Goal: Information Seeking & Learning: Learn about a topic

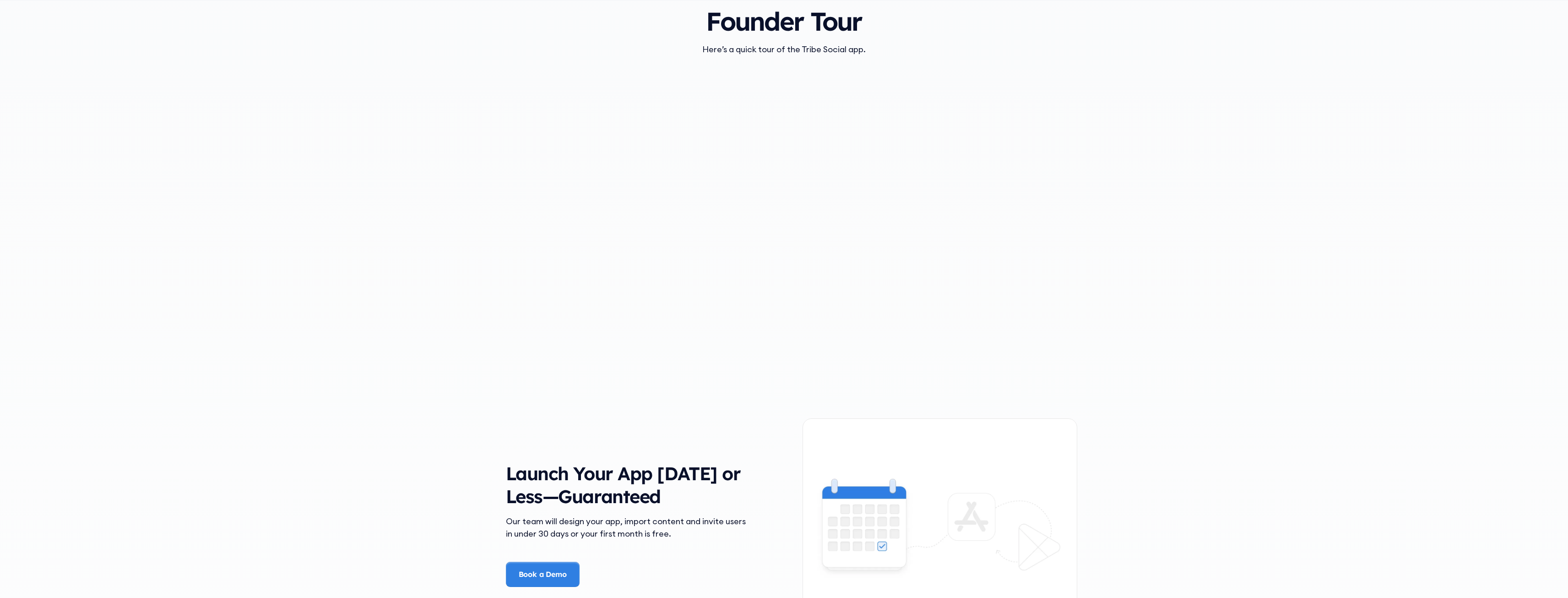
scroll to position [1099, 0]
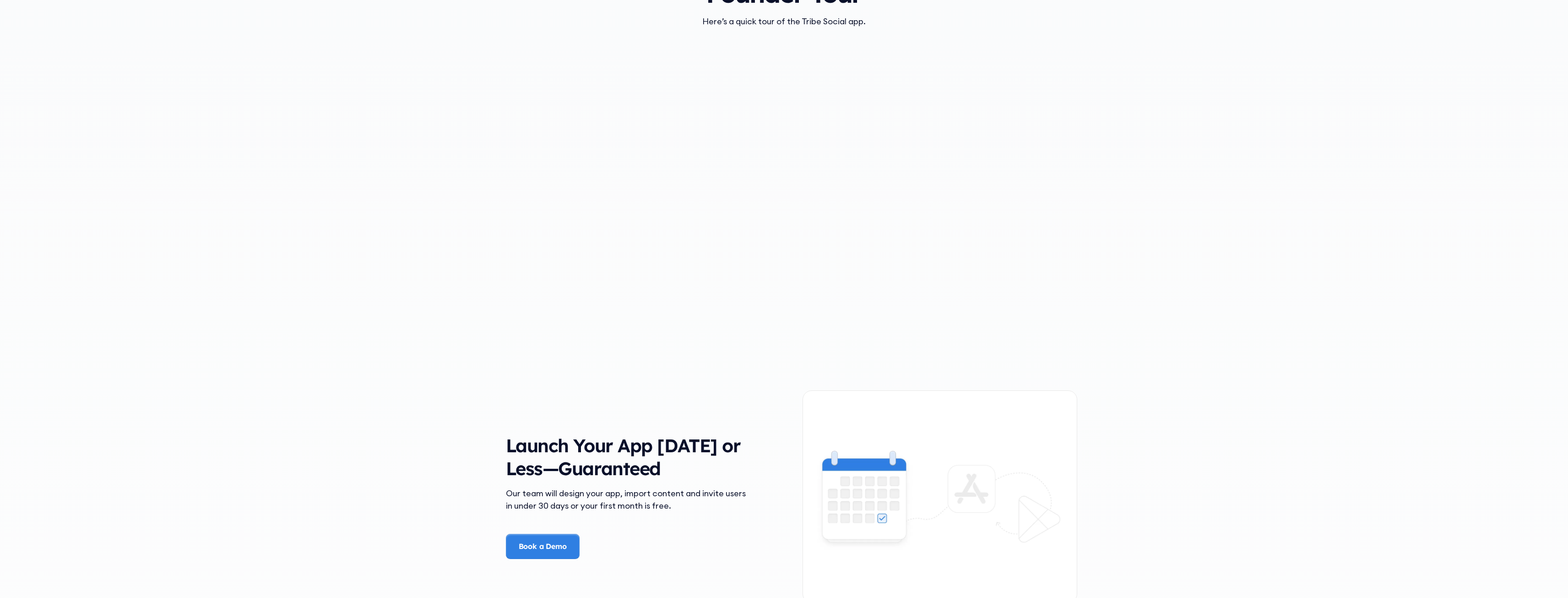
click at [1402, 209] on div "The Problem Your Community Deserves Better Picture this—you’ve worked hard to b…" at bounding box center [784, 600] width 1568 height 2092
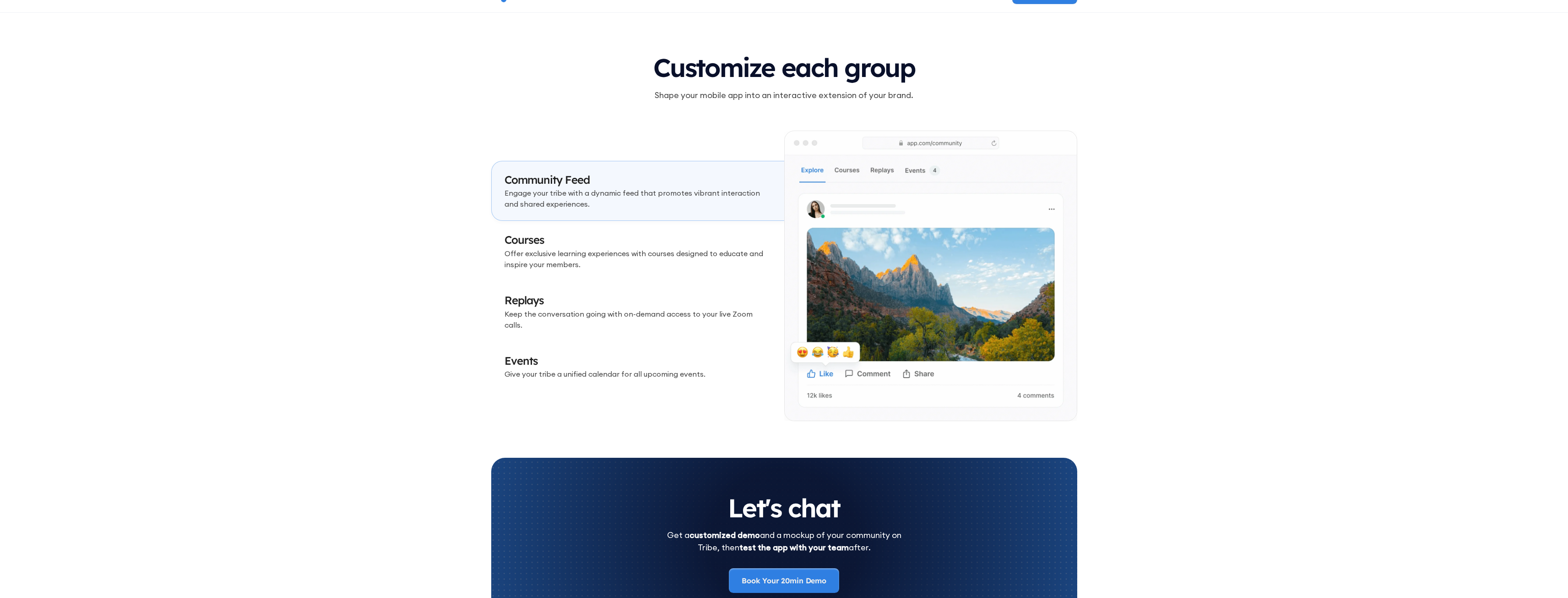
scroll to position [2702, 0]
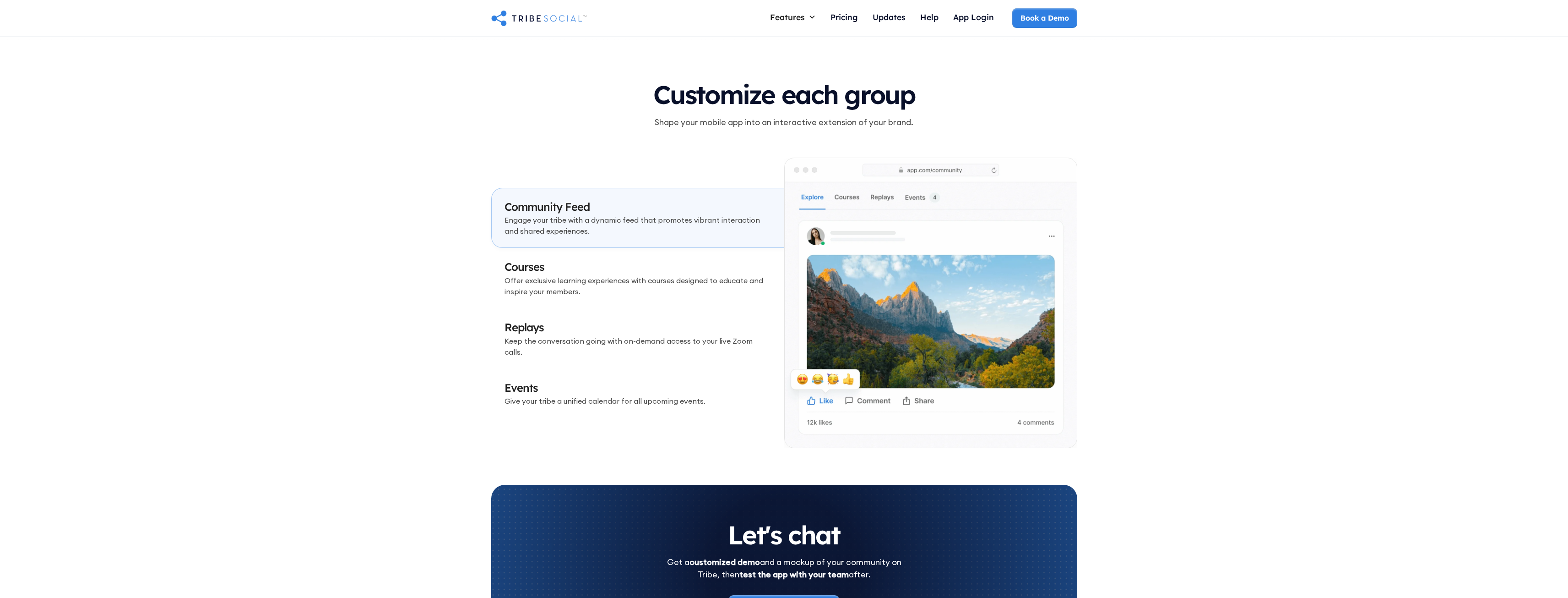
click at [605, 293] on p "Offer exclusive learning experiences with courses designed to educate and inspi…" at bounding box center [638, 286] width 267 height 22
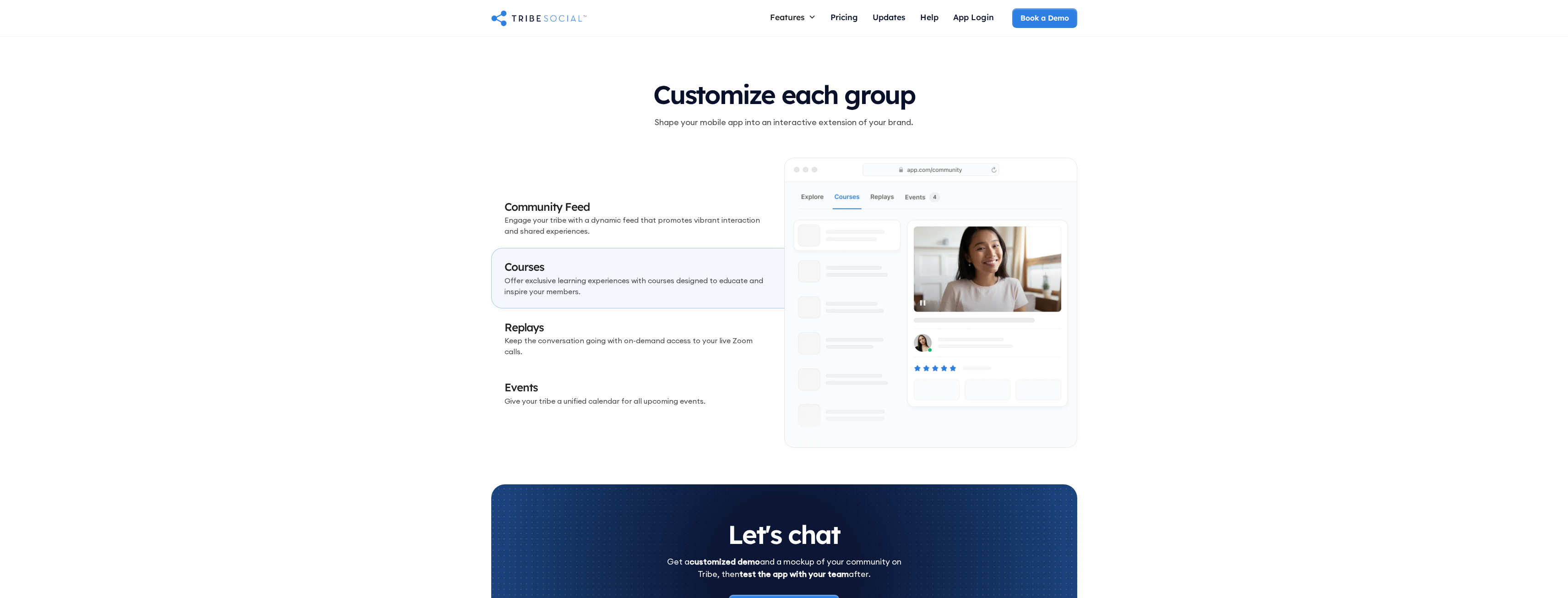
click at [584, 342] on p "Keep the conversation going with on-demand access to your live Zoom calls." at bounding box center [638, 346] width 267 height 22
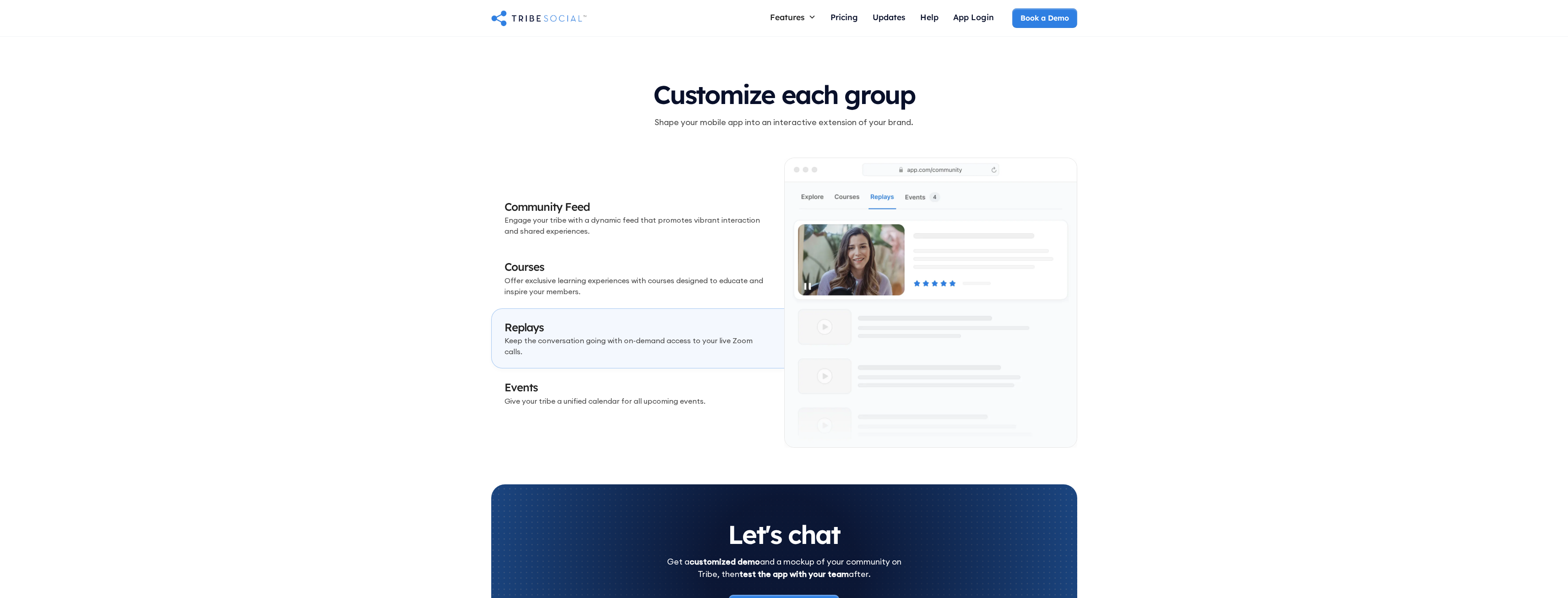
click at [577, 385] on h3 "Events" at bounding box center [638, 388] width 267 height 16
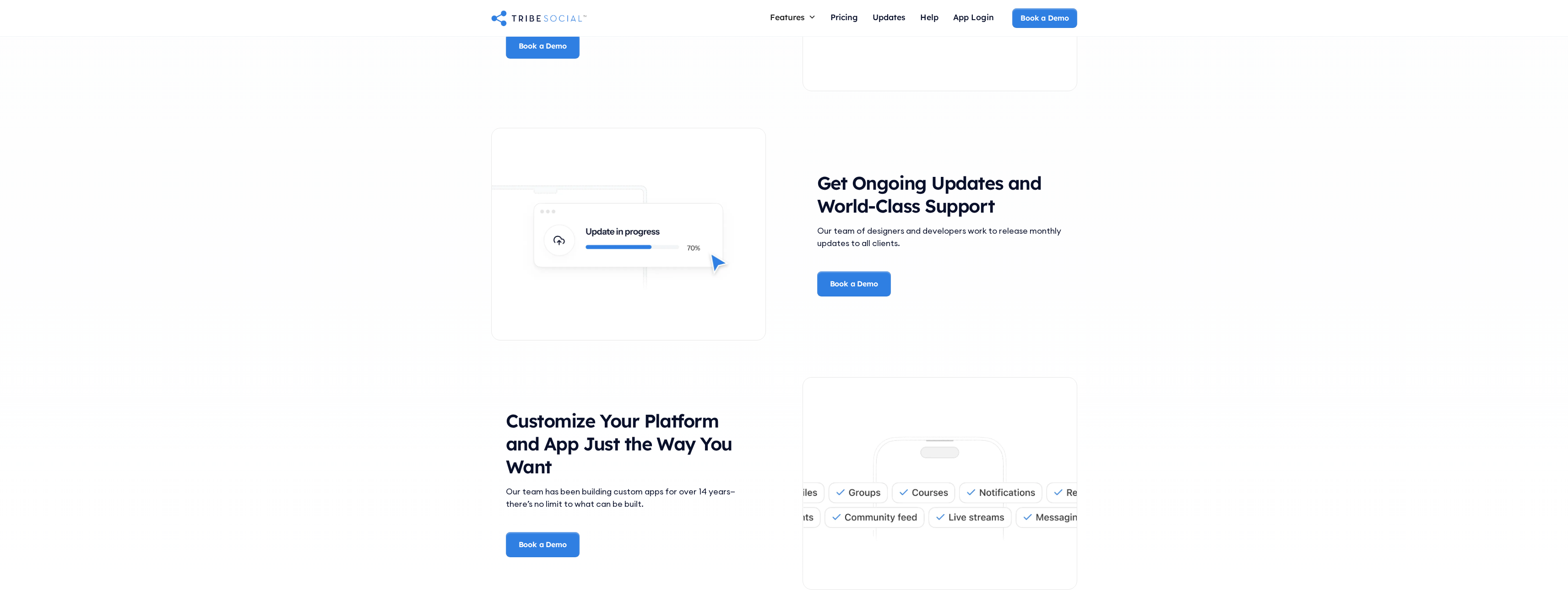
scroll to position [2107, 0]
click at [856, 15] on div "Pricing" at bounding box center [844, 17] width 27 height 10
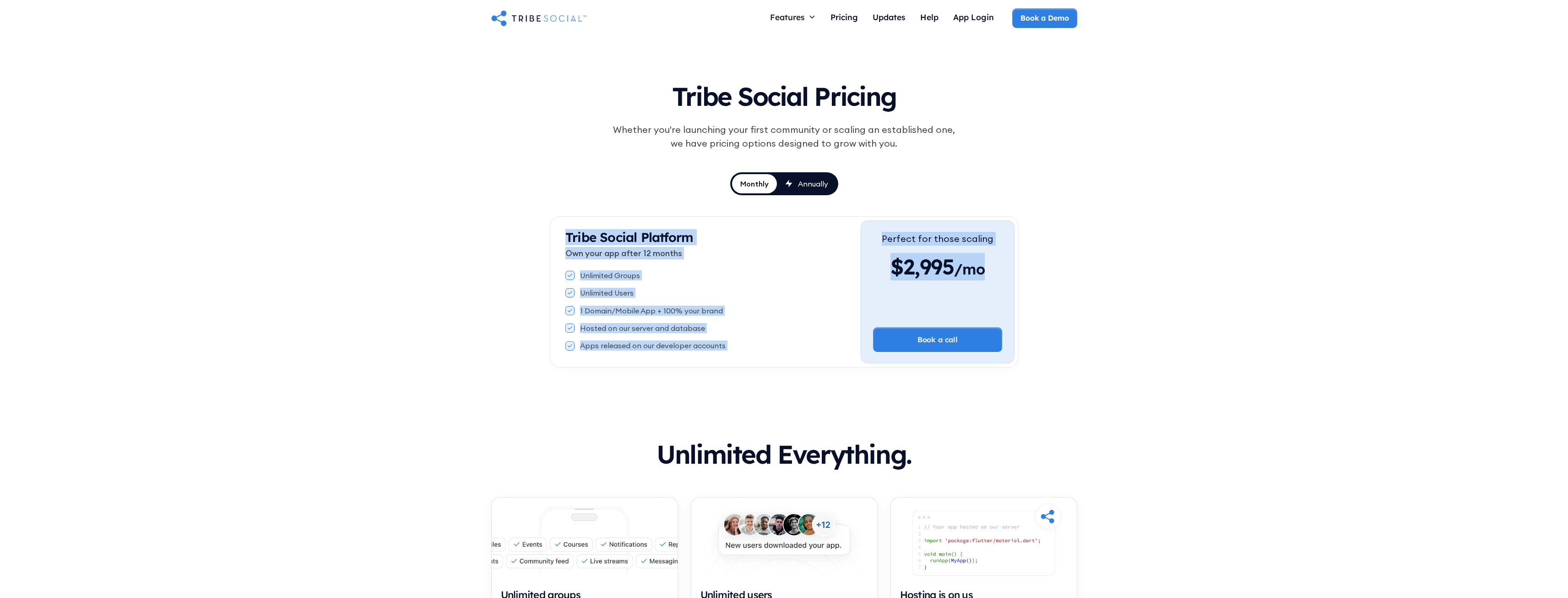
drag, startPoint x: 561, startPoint y: 240, endPoint x: 998, endPoint y: 278, distance: 438.6
click at [998, 278] on div "Tribe Social Platform Own your app after 12 months Unlimited Groups Unlimited U…" at bounding box center [784, 292] width 469 height 151
click at [998, 278] on div "Perfect for those scaling $2,995 /mo Book a call" at bounding box center [937, 292] width 153 height 143
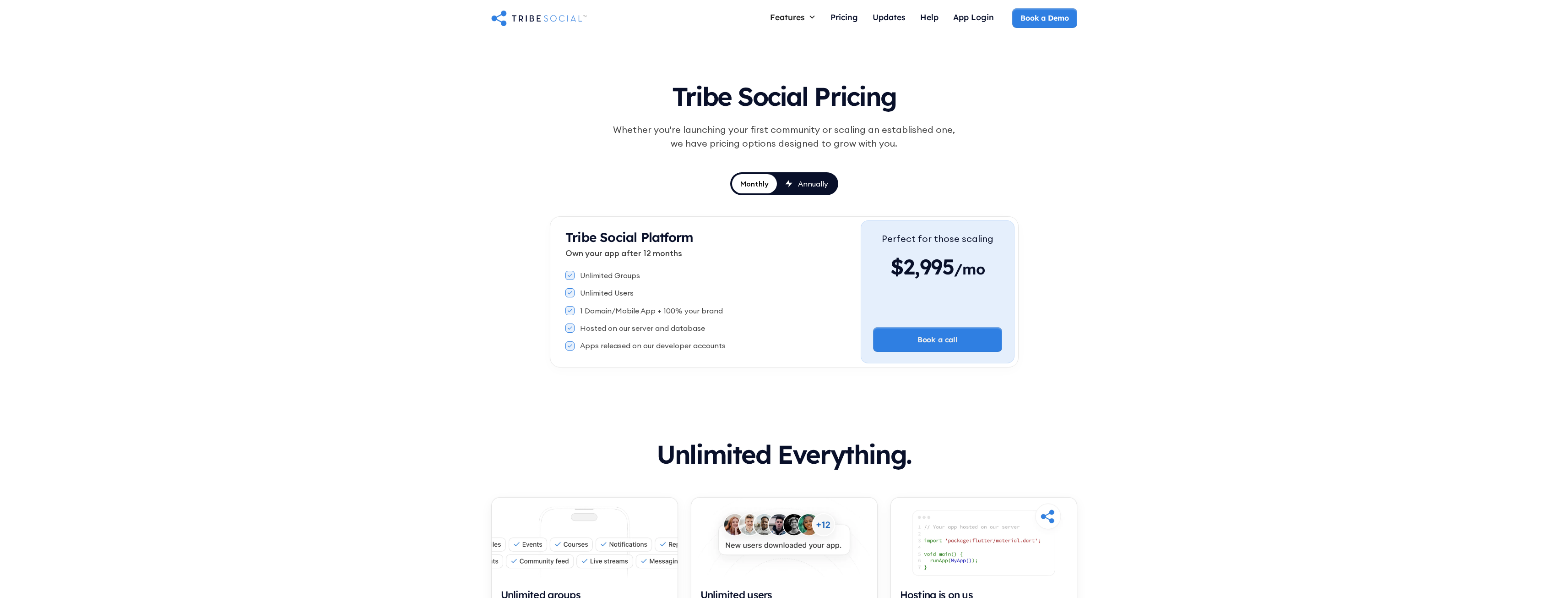
click at [956, 270] on span "/mo" at bounding box center [969, 271] width 30 height 23
drag, startPoint x: 721, startPoint y: 339, endPoint x: 587, endPoint y: 319, distance: 135.5
click at [620, 326] on div "Unlimited Groups Unlimited Users 1 Domain/Mobile App + 100% your brand Hosted o…" at bounding box center [713, 311] width 295 height 88
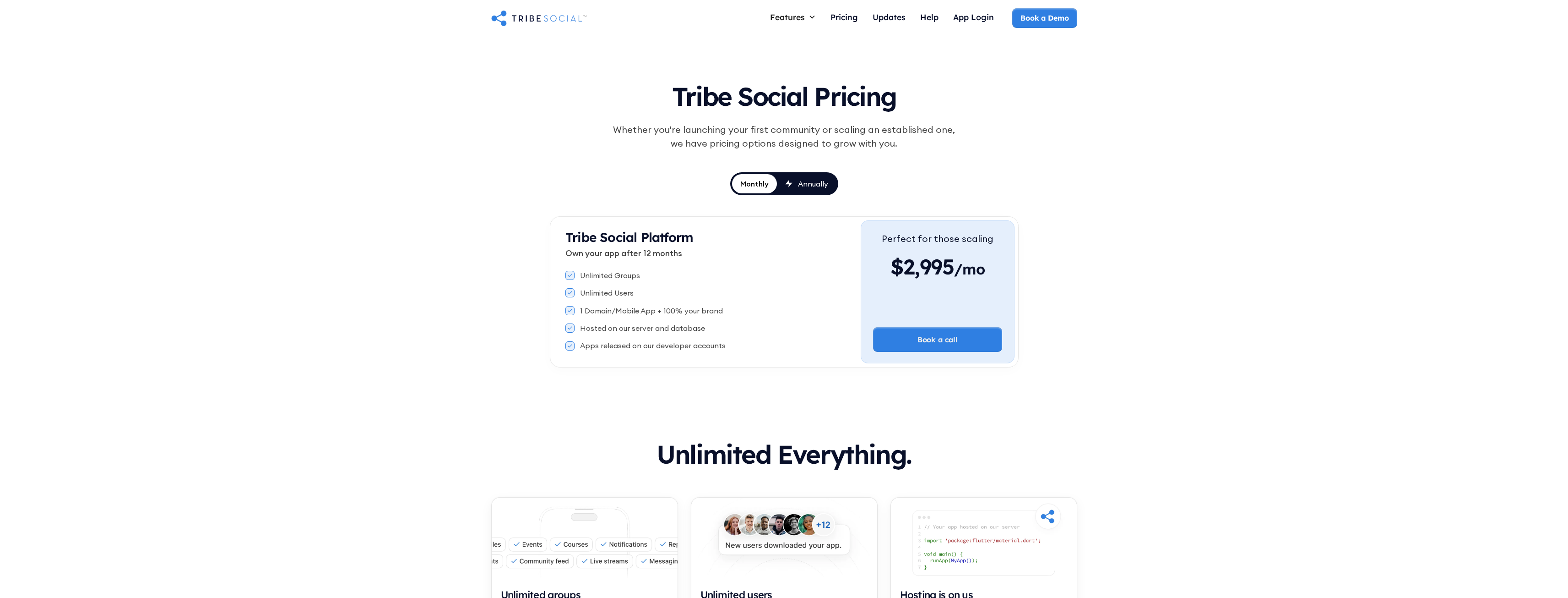
drag, startPoint x: 581, startPoint y: 320, endPoint x: 575, endPoint y: 326, distance: 8.5
click at [578, 323] on div "Unlimited Groups Unlimited Users 1 Domain/Mobile App + 100% your brand Hosted o…" at bounding box center [713, 311] width 295 height 88
click at [570, 328] on icon at bounding box center [570, 328] width 4 height 3
click at [573, 185] on div "Tribe Social Pricing Whether you're launching your first community or scaling a…" at bounding box center [784, 130] width 425 height 114
click at [788, 185] on icon at bounding box center [789, 183] width 7 height 8
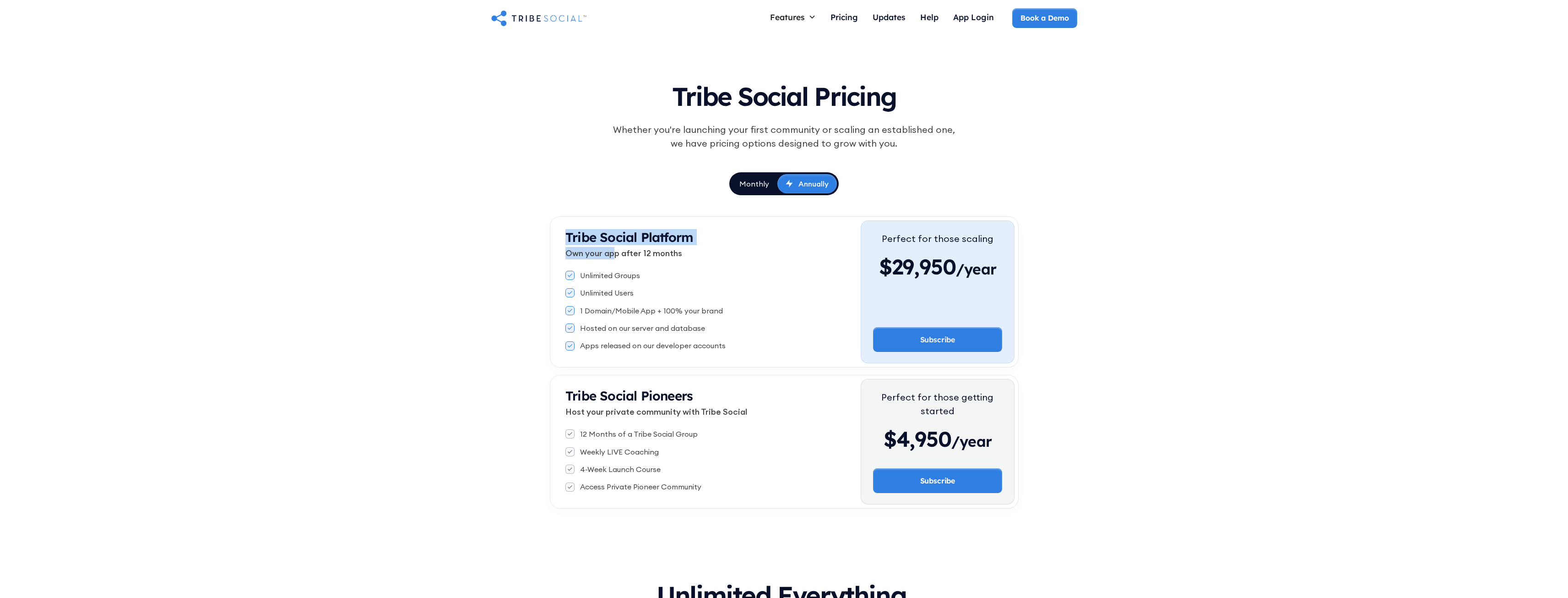
drag, startPoint x: 561, startPoint y: 237, endPoint x: 616, endPoint y: 254, distance: 57.6
click at [616, 254] on div "Tribe Social Platform Own your app after 12 months Unlimited Groups Unlimited U…" at bounding box center [707, 292] width 307 height 143
click at [618, 254] on p "Own your app after 12 months" at bounding box center [713, 253] width 295 height 12
click at [632, 254] on p "Own your app after 12 months" at bounding box center [713, 253] width 295 height 12
drag, startPoint x: 691, startPoint y: 254, endPoint x: 551, endPoint y: 238, distance: 140.9
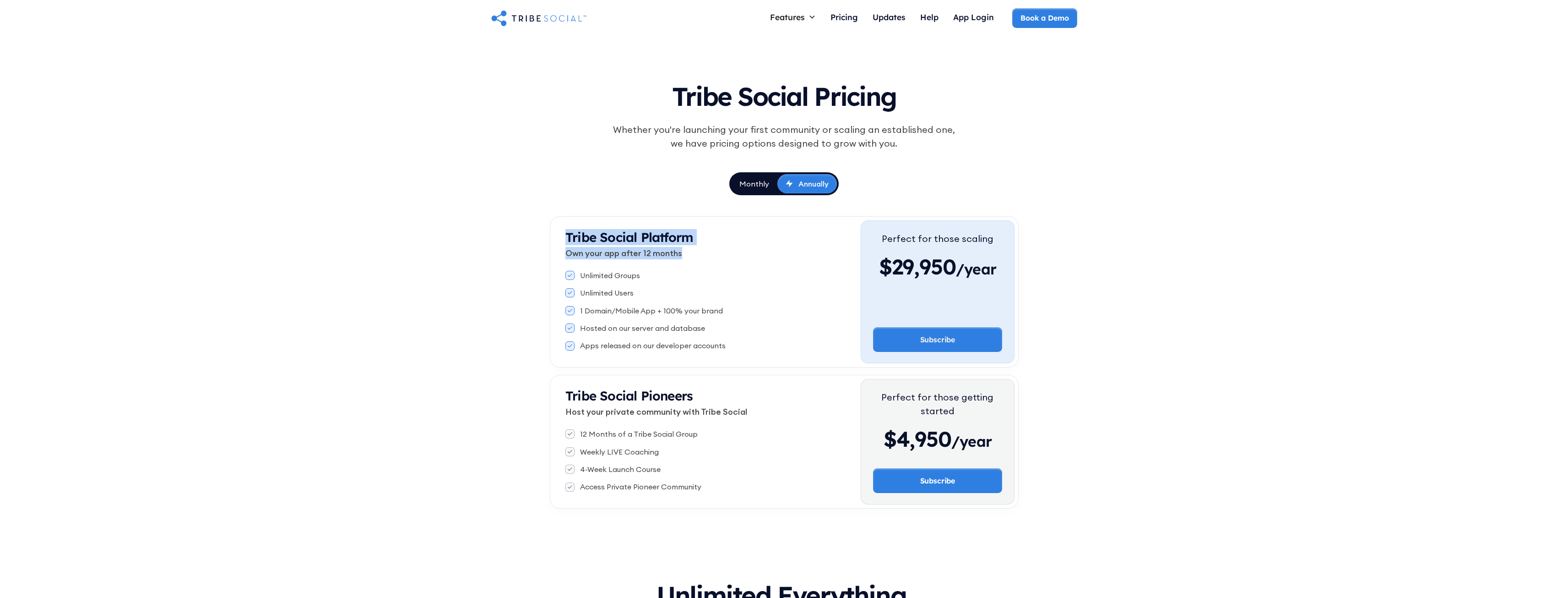
click at [551, 238] on div "Tribe Social Platform Own your app after 12 months Unlimited Groups Unlimited U…" at bounding box center [784, 292] width 469 height 151
drag, startPoint x: 566, startPoint y: 253, endPoint x: 705, endPoint y: 258, distance: 139.1
click at [705, 258] on div "Tribe Social Platform Own your app after 12 months Unlimited Groups Unlimited U…" at bounding box center [707, 292] width 307 height 143
drag, startPoint x: 670, startPoint y: 278, endPoint x: 601, endPoint y: 275, distance: 69.1
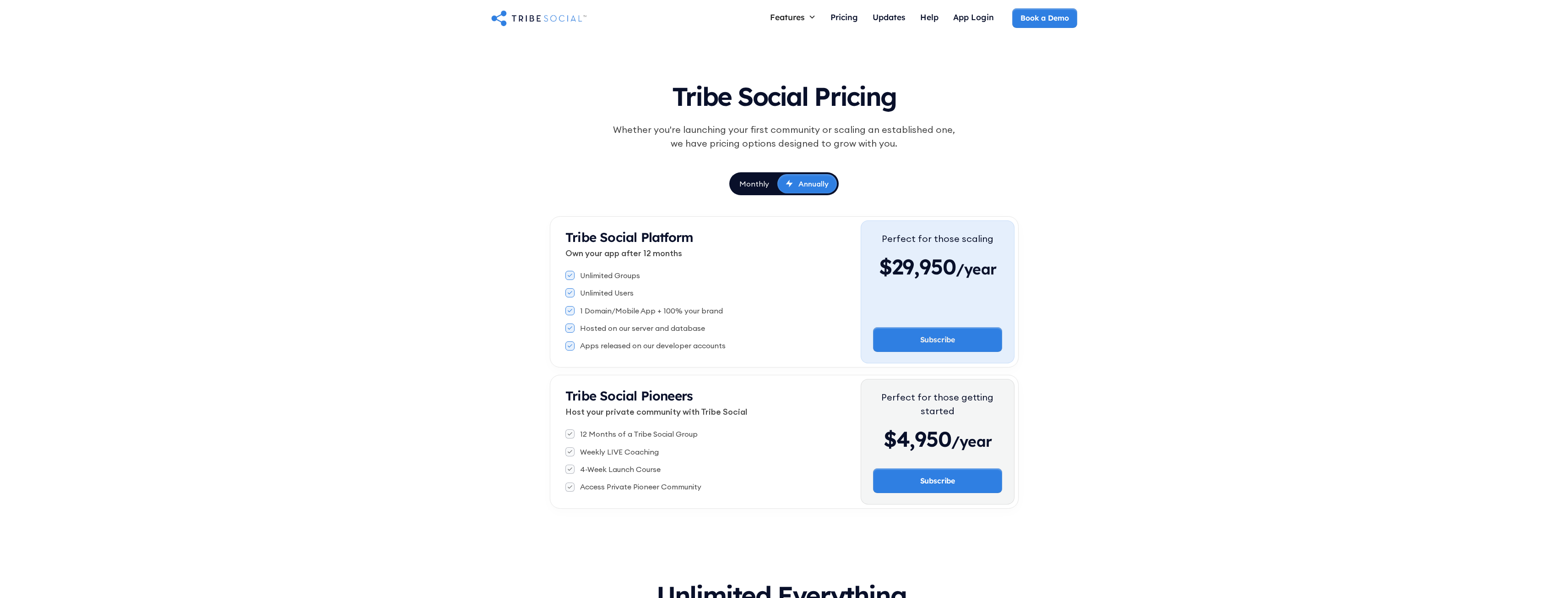
click at [665, 278] on div "Unlimited Groups" at bounding box center [713, 275] width 295 height 10
click at [572, 275] on icon at bounding box center [570, 275] width 5 height 4
drag, startPoint x: 570, startPoint y: 293, endPoint x: 569, endPoint y: 304, distance: 11.0
click at [570, 294] on icon at bounding box center [570, 293] width 5 height 4
drag, startPoint x: 568, startPoint y: 311, endPoint x: 573, endPoint y: 324, distance: 13.9
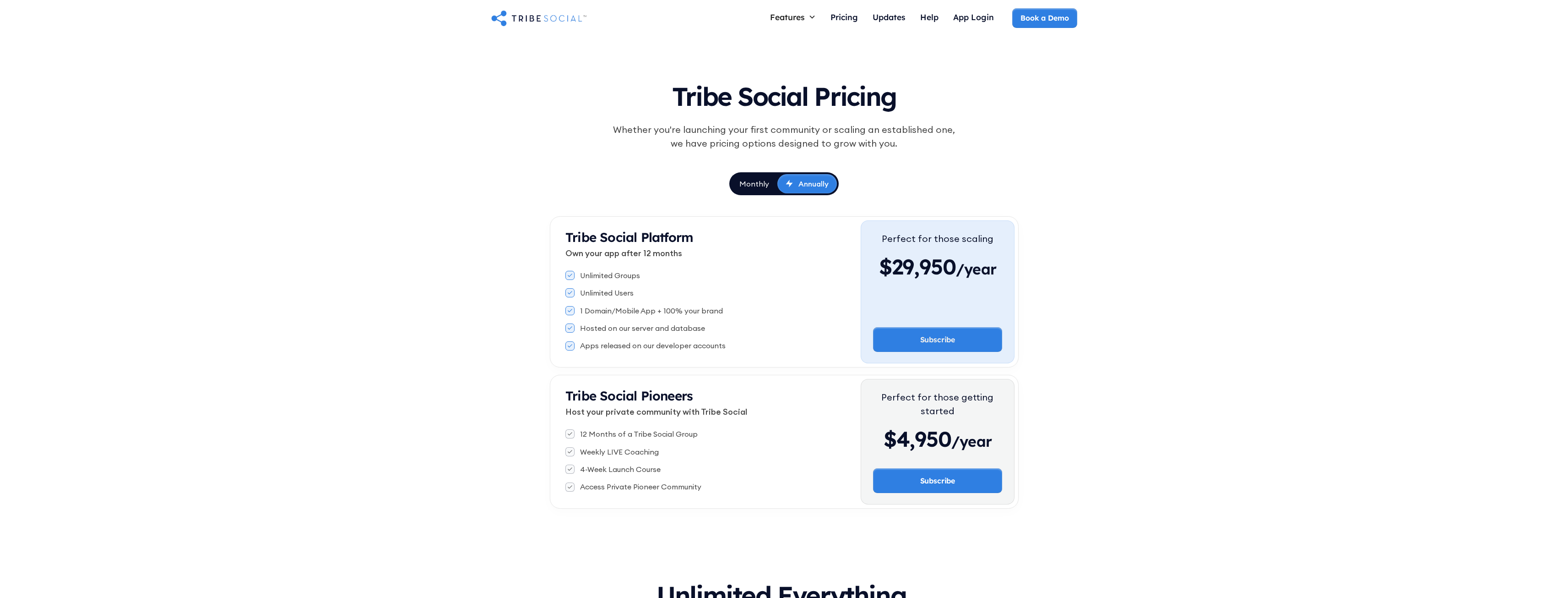
click at [568, 315] on div "1 Domain/Mobile App + 100% your brand" at bounding box center [713, 311] width 295 height 10
click at [575, 332] on div "Hosted on our server and database" at bounding box center [713, 328] width 295 height 10
click at [573, 349] on div at bounding box center [570, 345] width 9 height 9
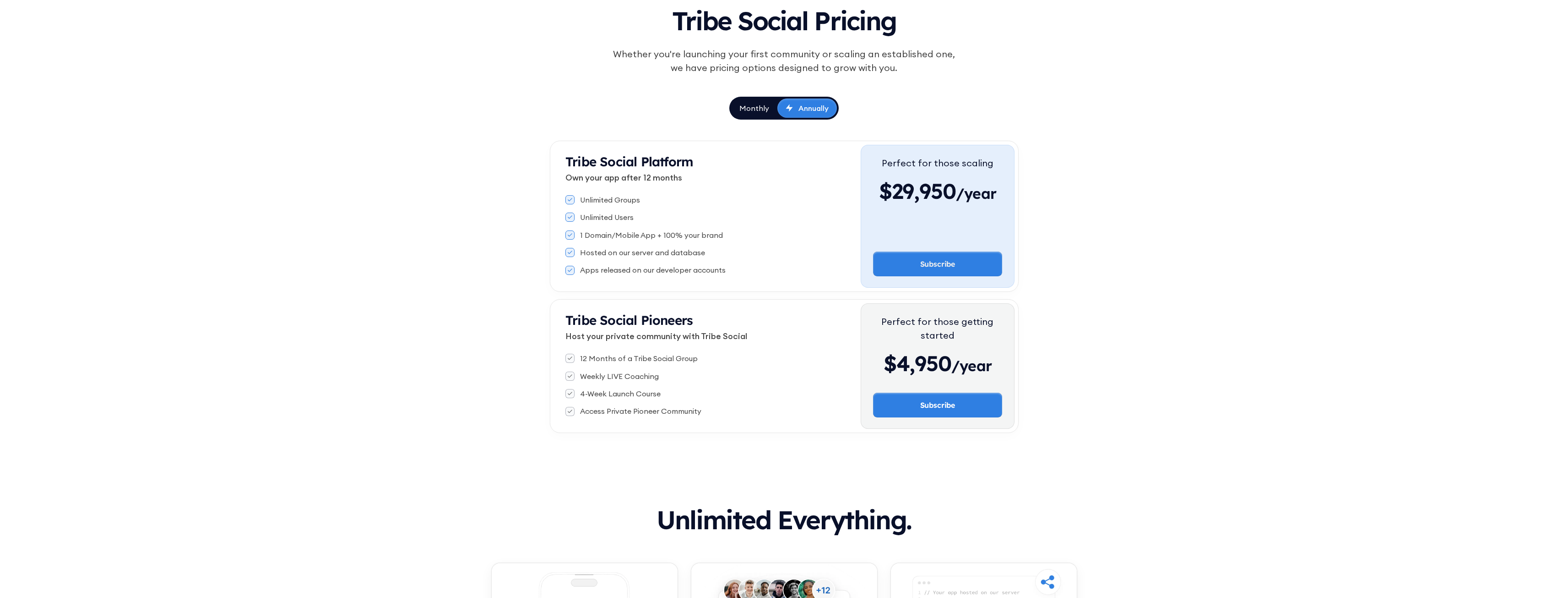
scroll to position [91, 0]
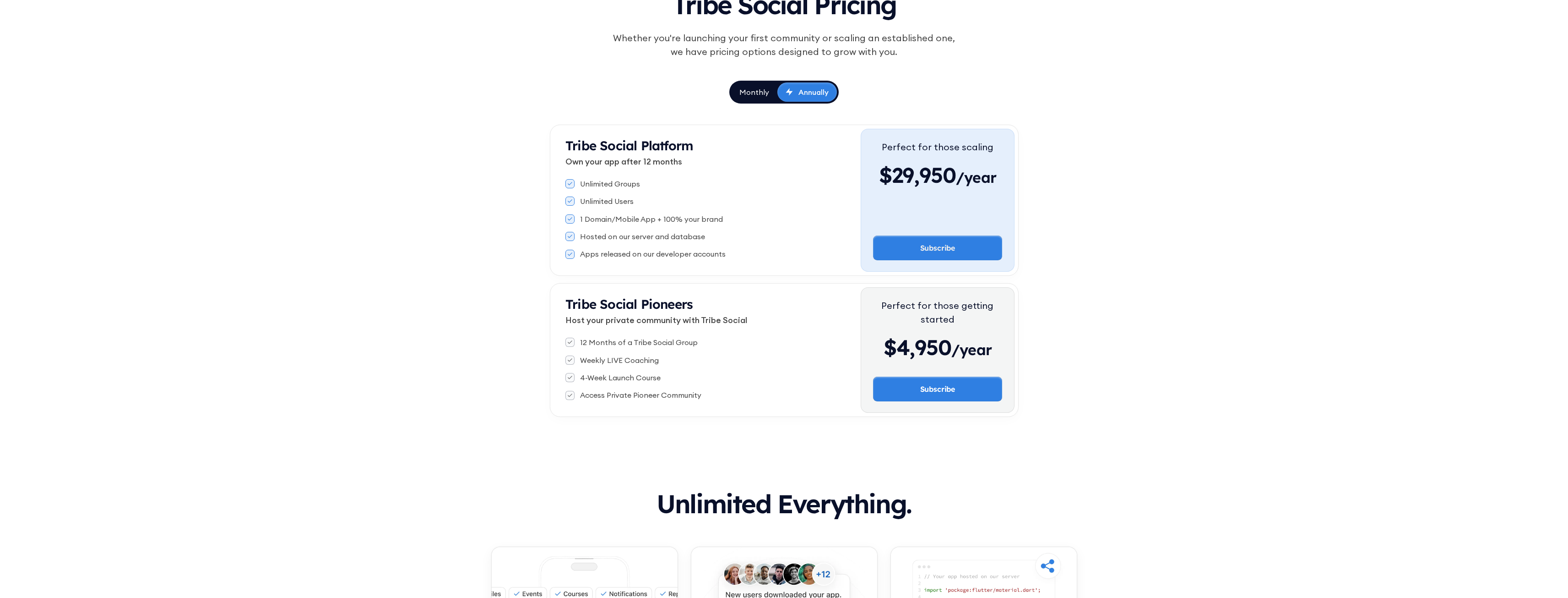
click at [753, 91] on div "Monthly" at bounding box center [754, 92] width 30 height 10
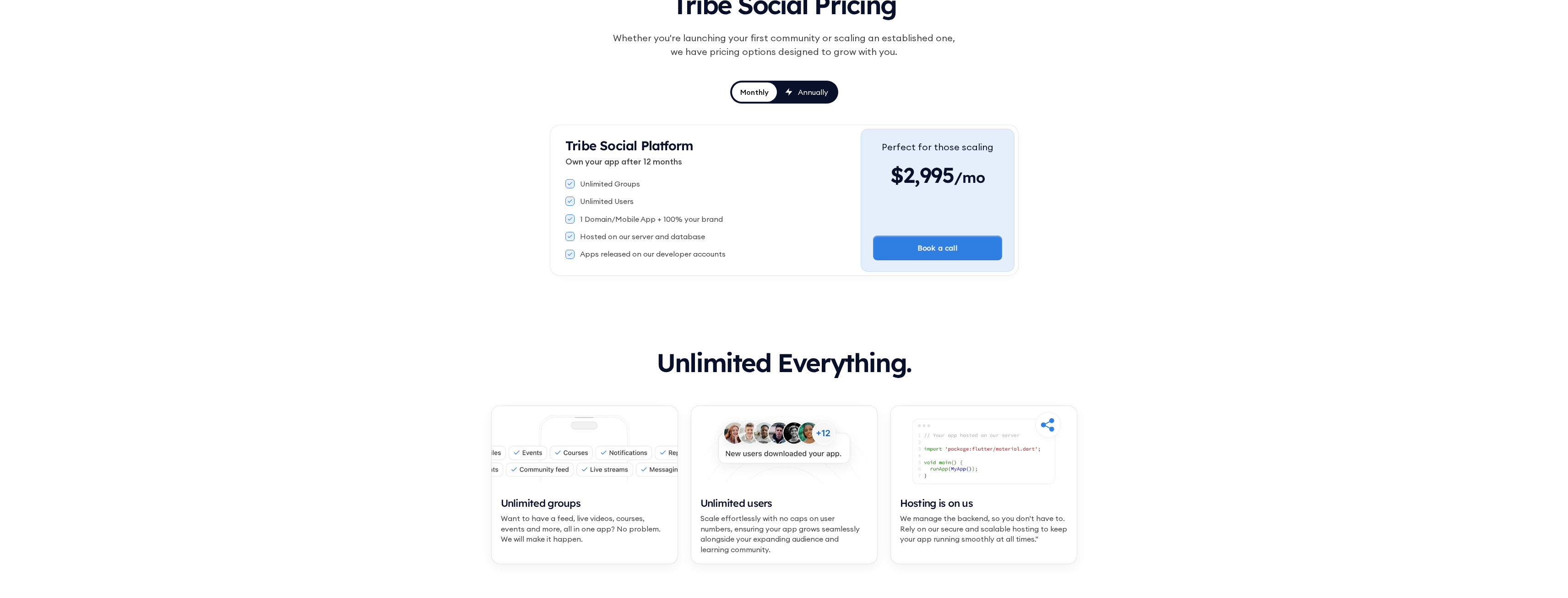
click at [814, 96] on div "Annually" at bounding box center [813, 92] width 30 height 10
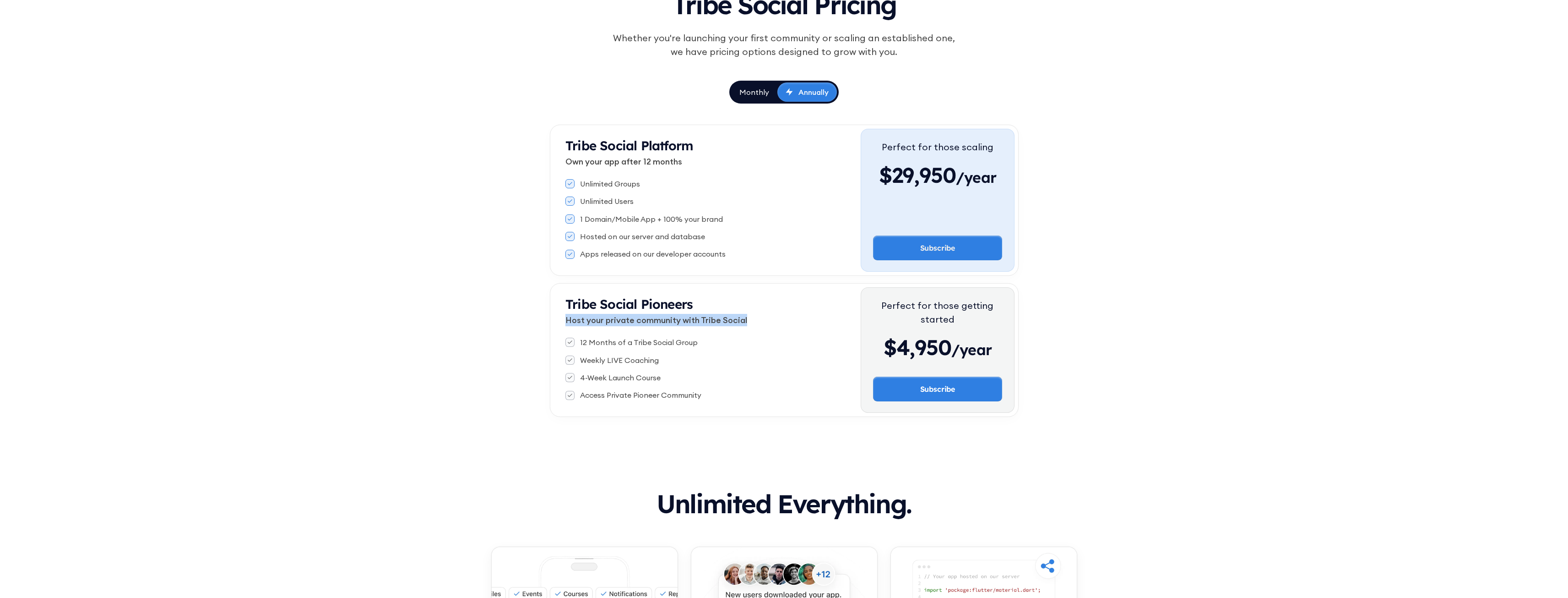
drag, startPoint x: 565, startPoint y: 320, endPoint x: 758, endPoint y: 322, distance: 193.0
click at [758, 322] on p "Host your private community with Tribe Social" at bounding box center [713, 320] width 295 height 12
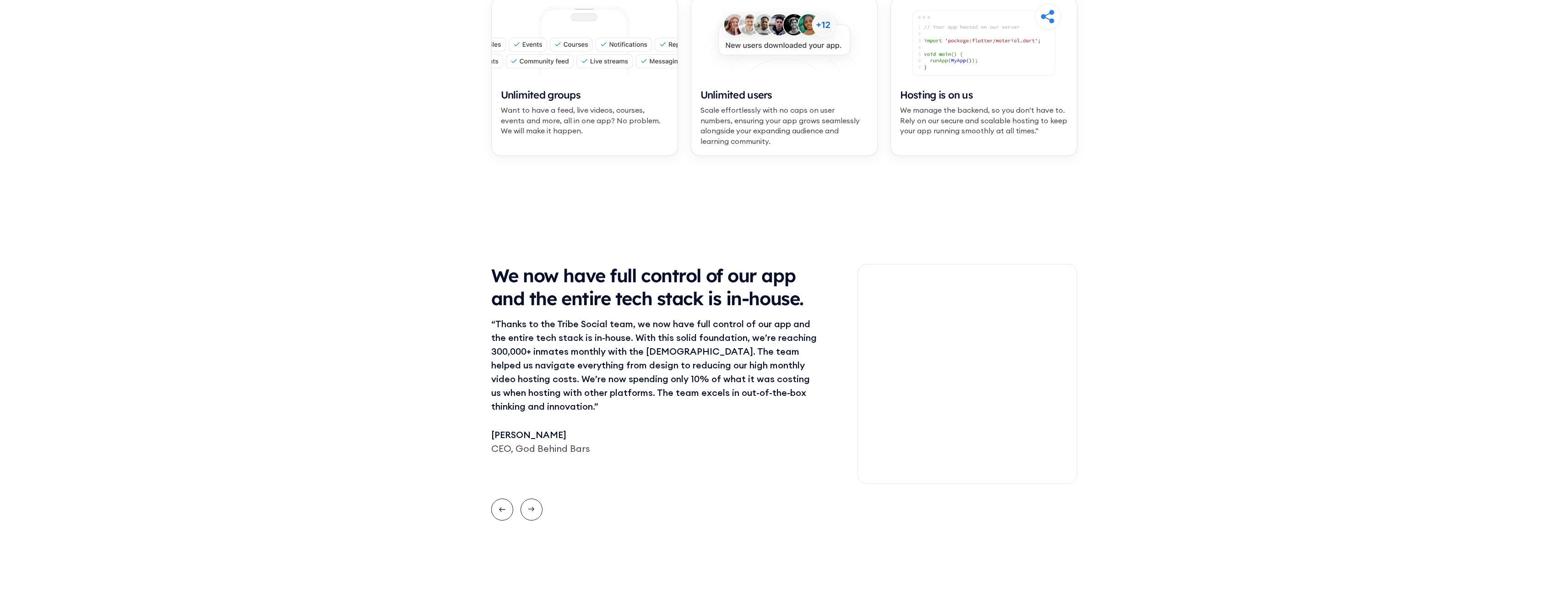
scroll to position [825, 0]
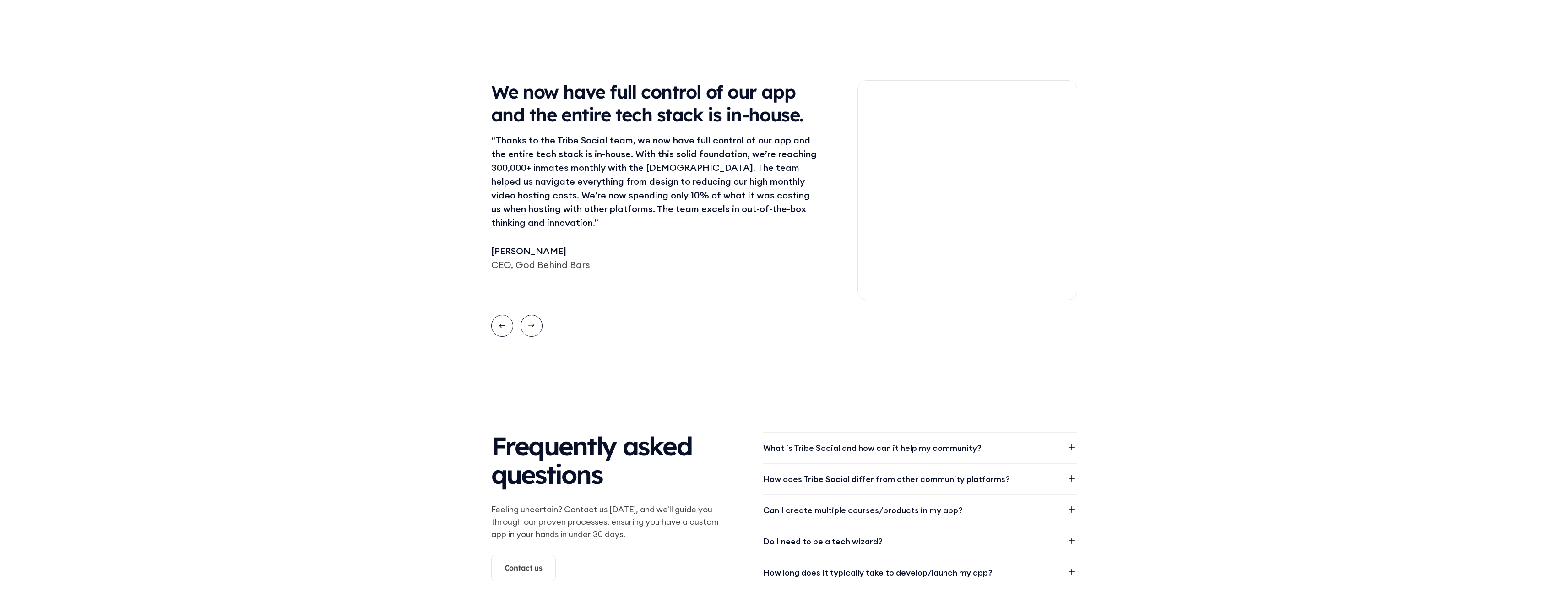
drag, startPoint x: 741, startPoint y: 342, endPoint x: 713, endPoint y: 330, distance: 30.5
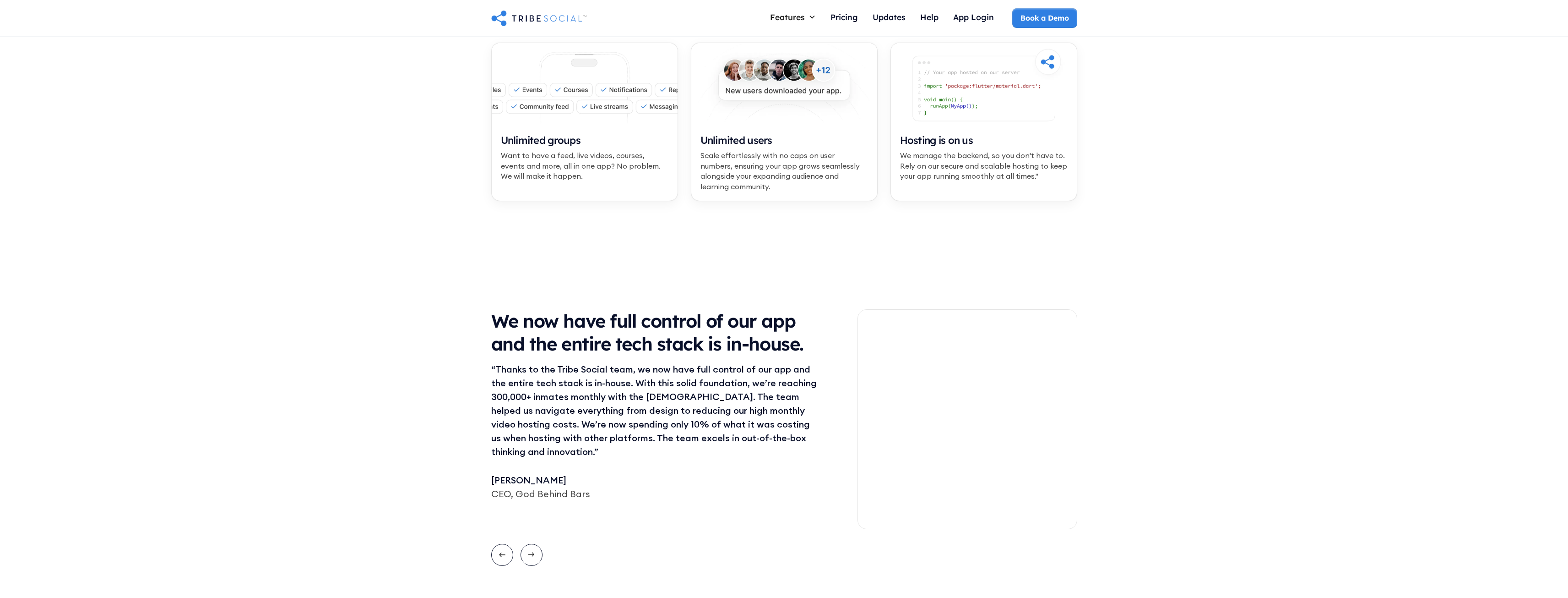
drag, startPoint x: 713, startPoint y: 330, endPoint x: 1238, endPoint y: 130, distance: 561.8
click at [1255, 156] on div "Unlimited Everything. Unlimited groups Want to have a feed, live videos, course…" at bounding box center [784, 100] width 1568 height 301
